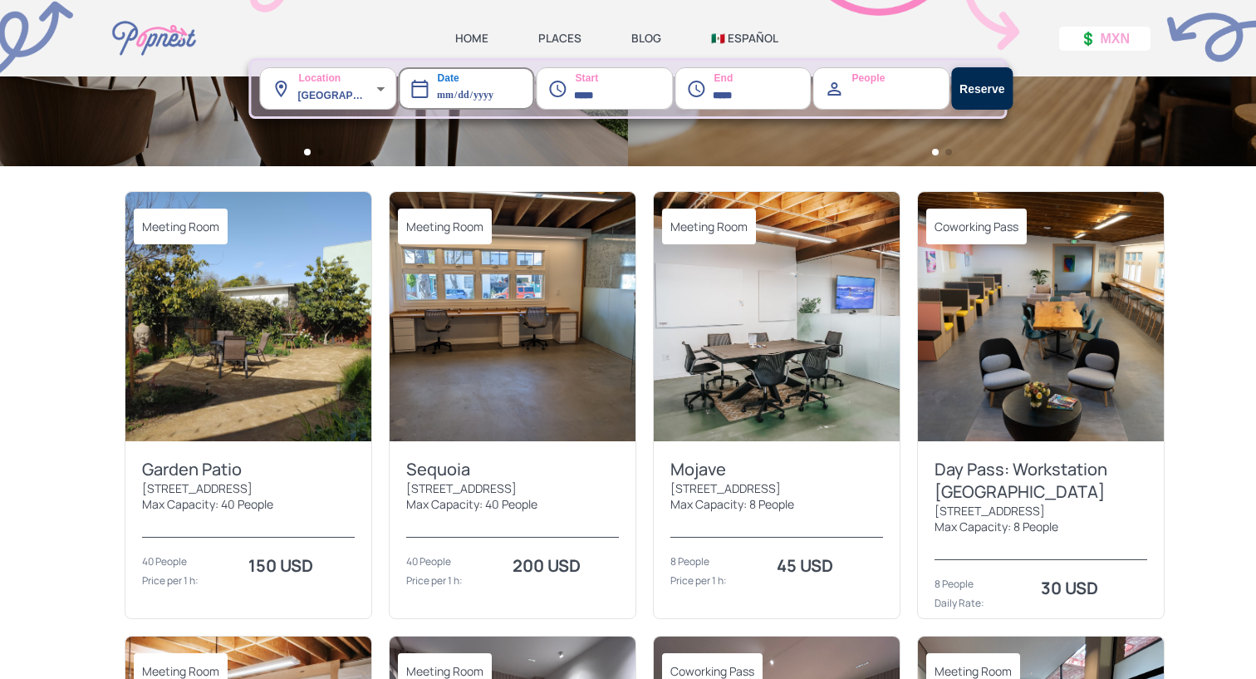
click at [715, 346] on img at bounding box center [777, 316] width 246 height 249
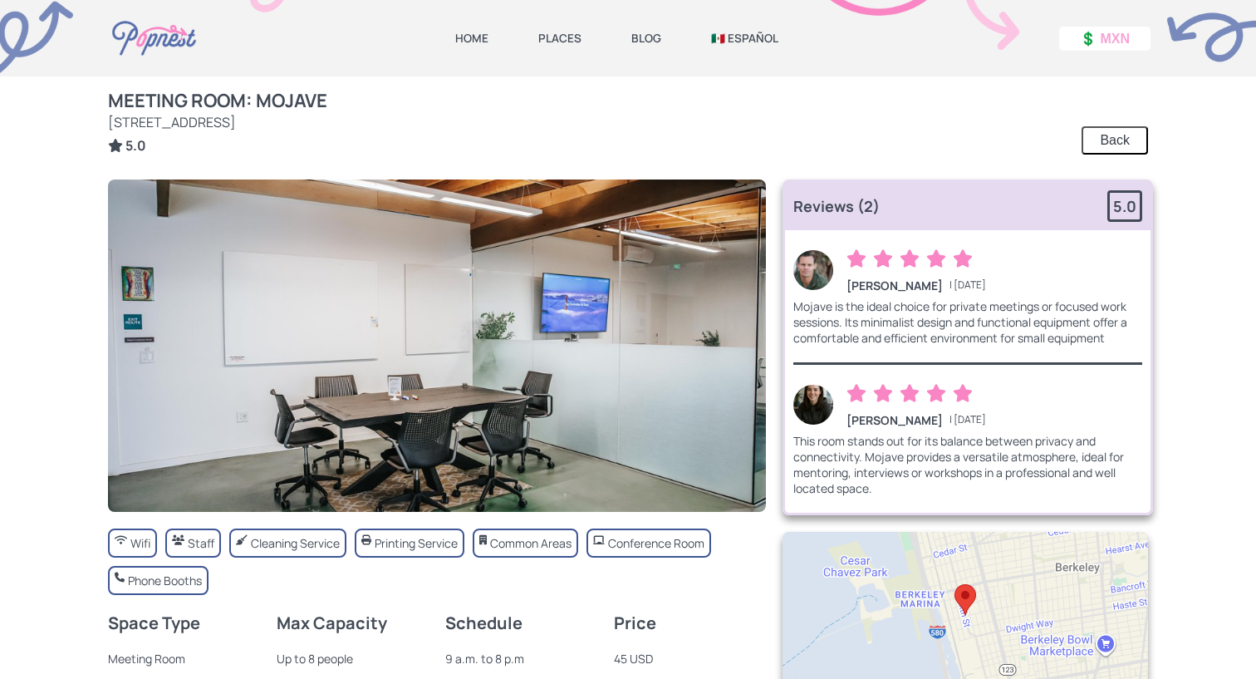
click at [475, 37] on link "HOME" at bounding box center [471, 38] width 33 height 15
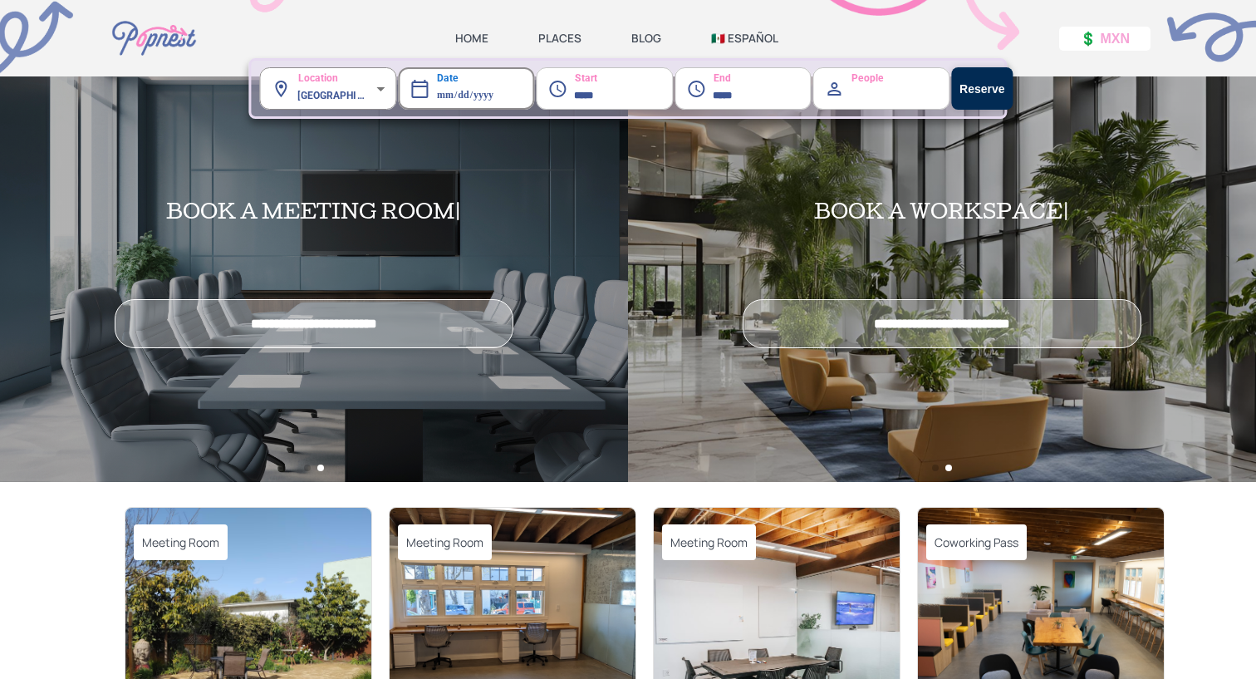
click at [332, 91] on body "**********" at bounding box center [628, 339] width 1256 height 679
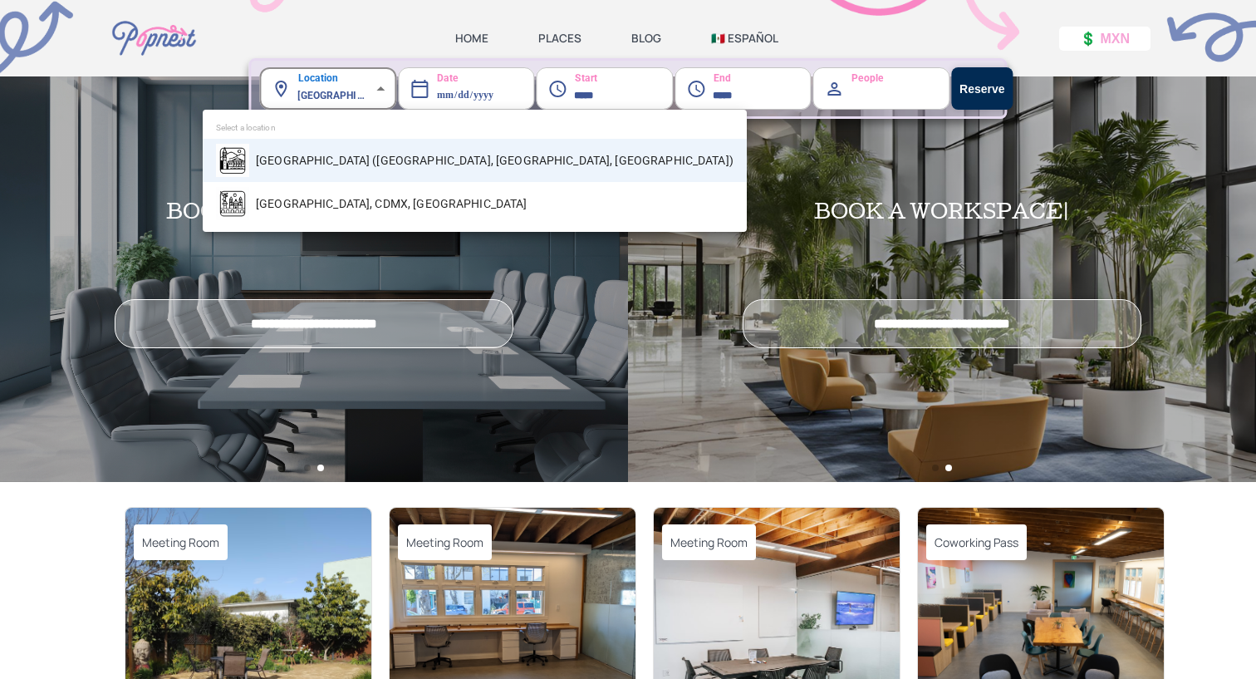
click at [334, 92] on div at bounding box center [628, 339] width 1256 height 679
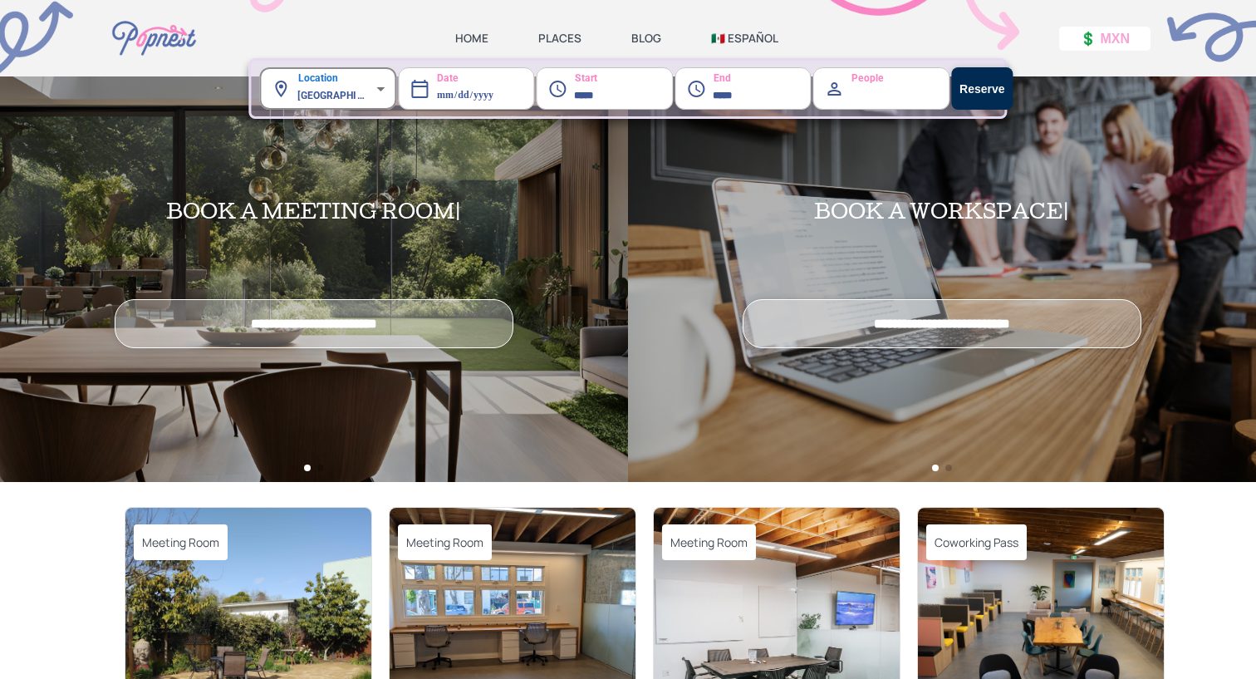
click at [532, 580] on img at bounding box center [513, 631] width 246 height 249
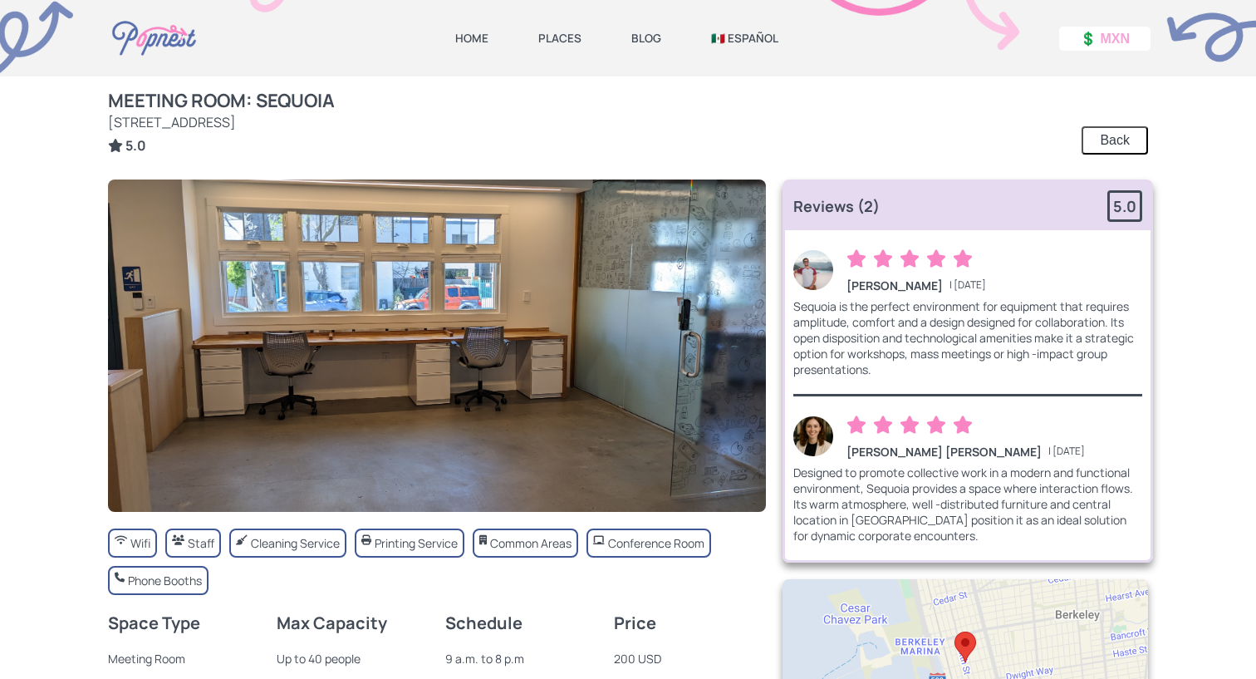
click at [1115, 140] on button "Back" at bounding box center [1114, 140] width 66 height 28
